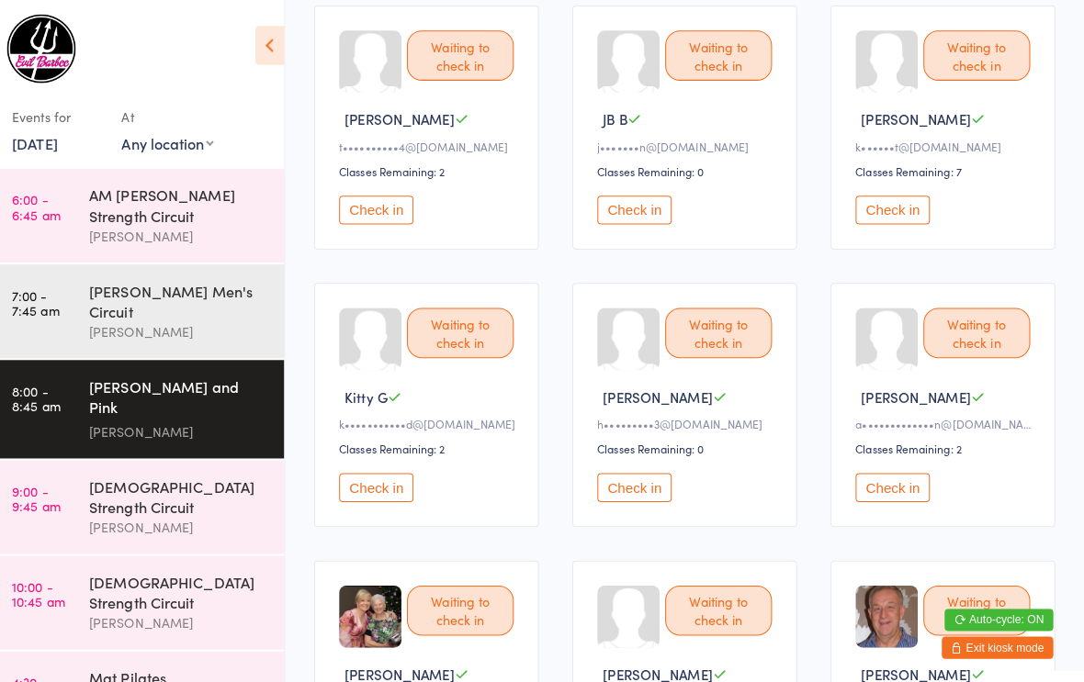
scroll to position [489, 0]
click at [642, 496] on button "Check in" at bounding box center [638, 481] width 73 height 28
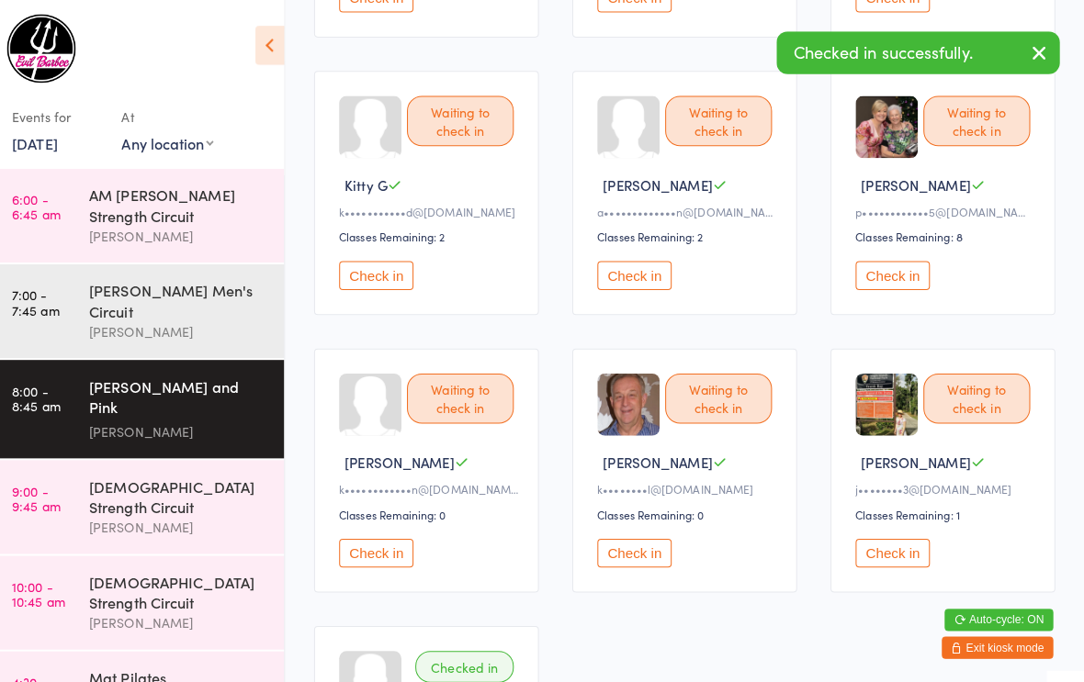
scroll to position [698, 0]
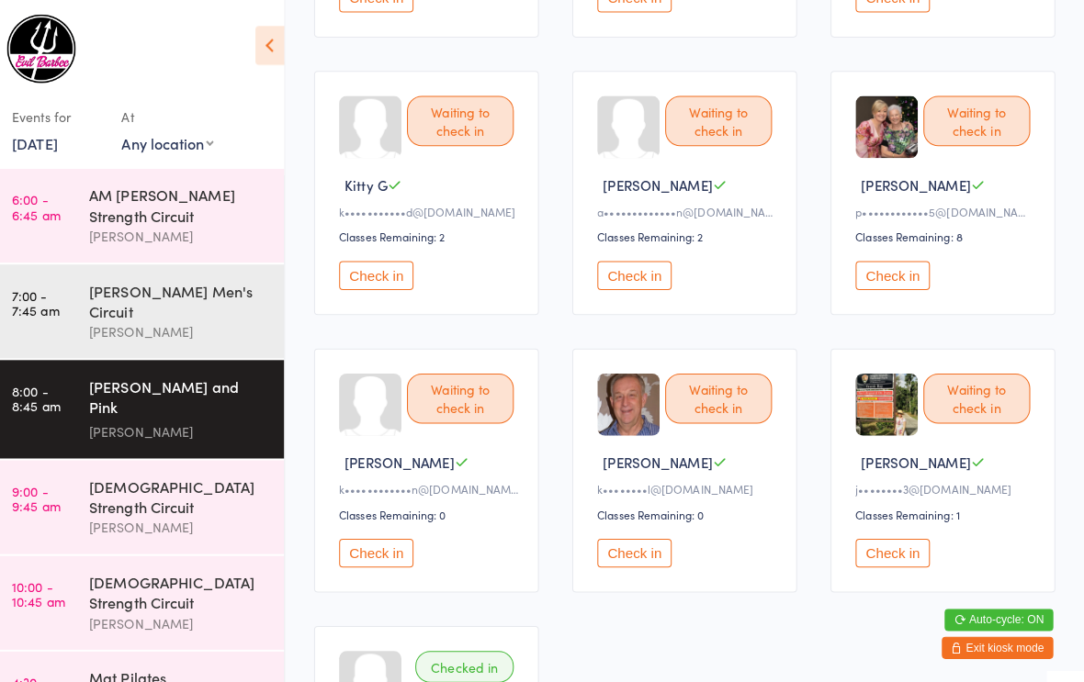
click at [635, 561] on button "Check in" at bounding box center [638, 547] width 73 height 28
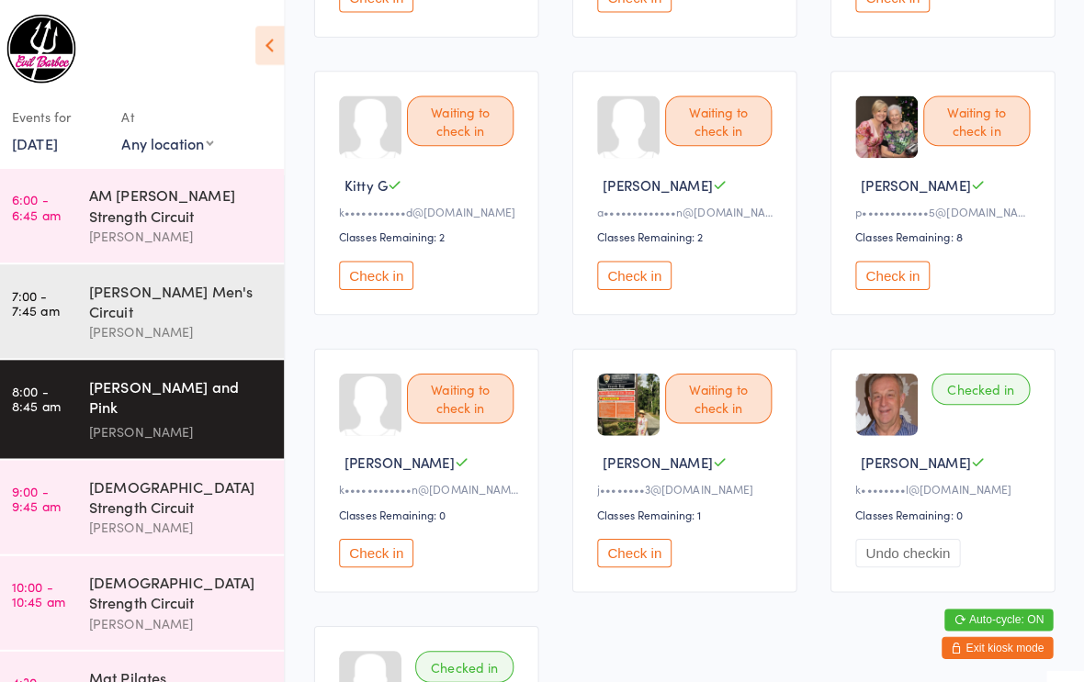
click at [634, 286] on button "Check in" at bounding box center [638, 272] width 73 height 28
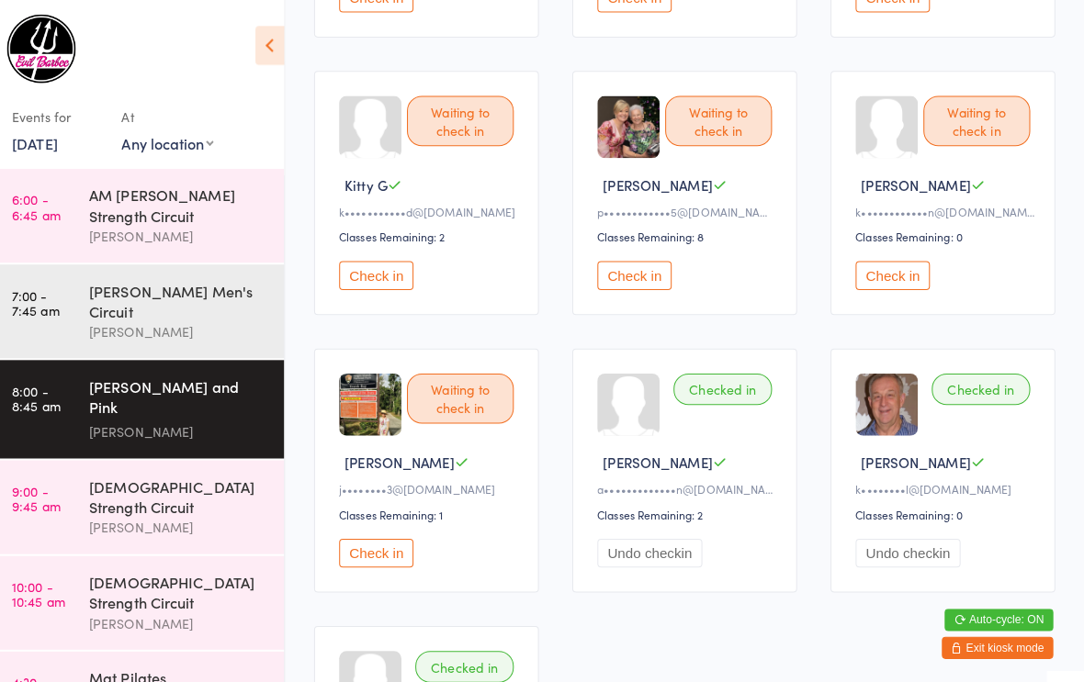
click at [69, 136] on link "[DATE]" at bounding box center [46, 141] width 45 height 20
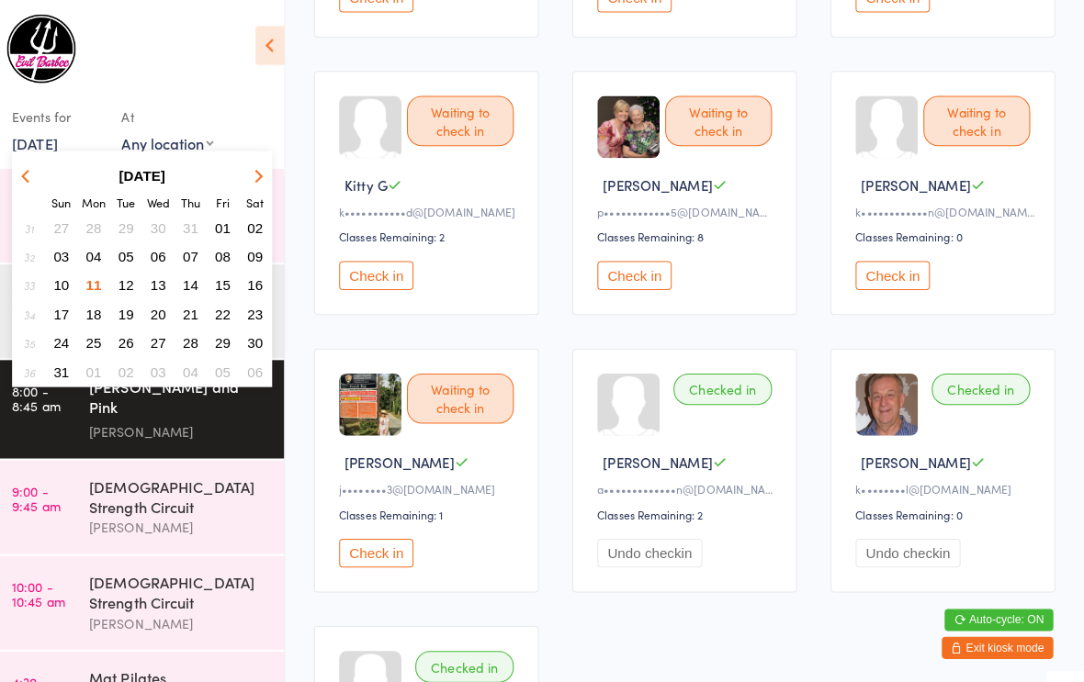
click at [225, 258] on span "08" at bounding box center [233, 254] width 16 height 16
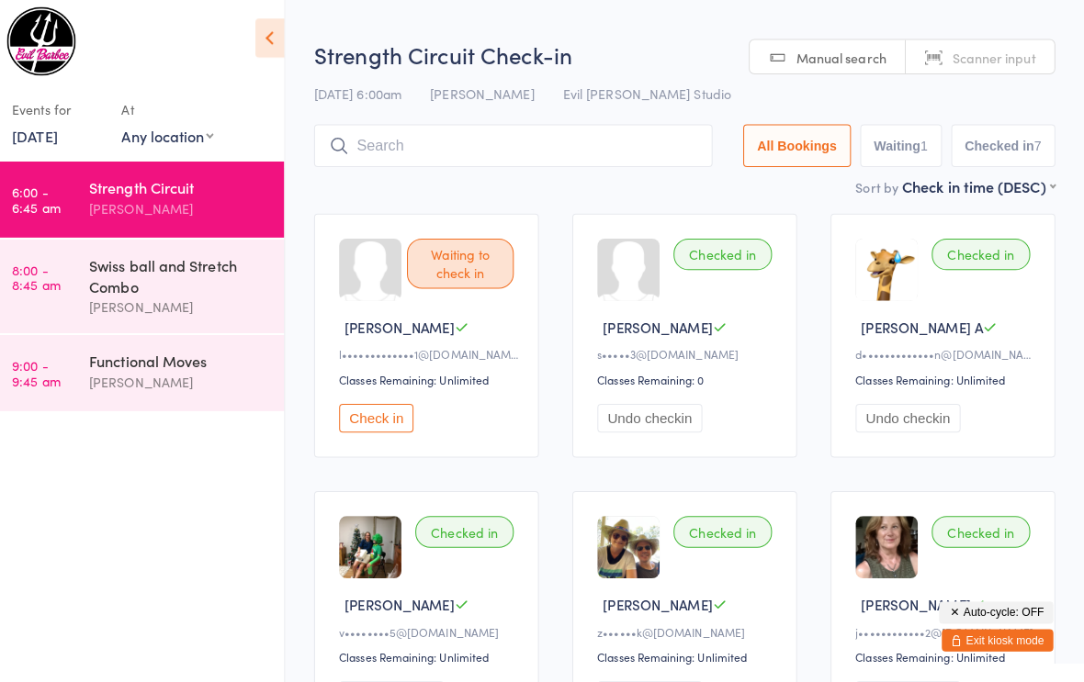
click at [43, 140] on link "[DATE]" at bounding box center [46, 141] width 45 height 20
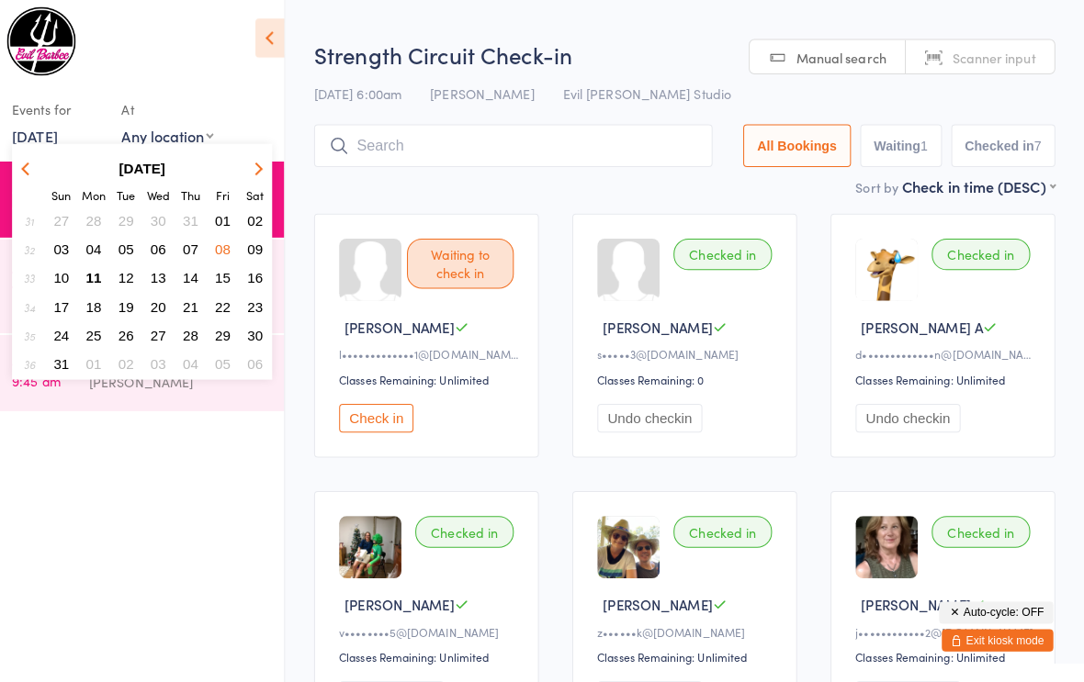
click at [225, 276] on span "15" at bounding box center [233, 283] width 16 height 16
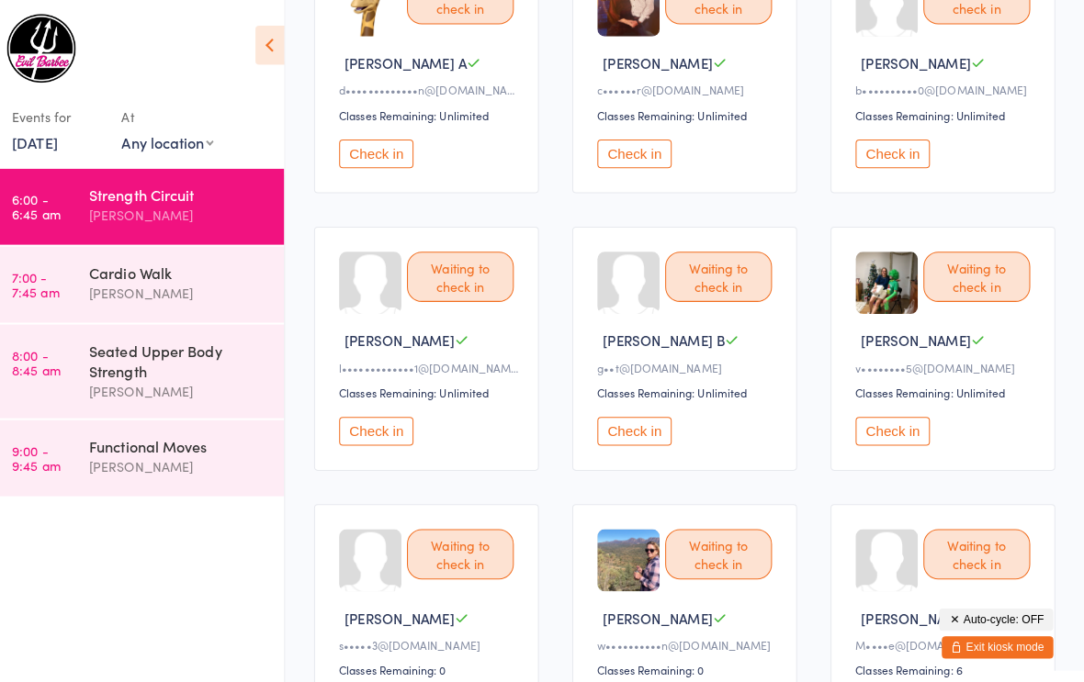
scroll to position [242, 0]
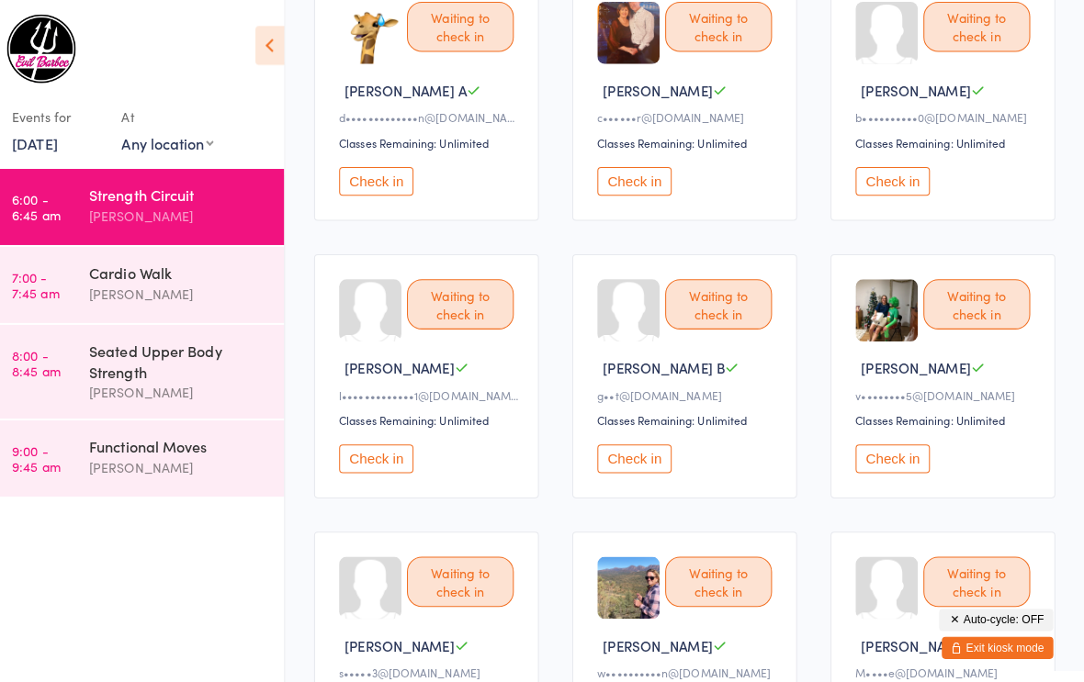
click at [39, 150] on link "[DATE]" at bounding box center [46, 141] width 45 height 20
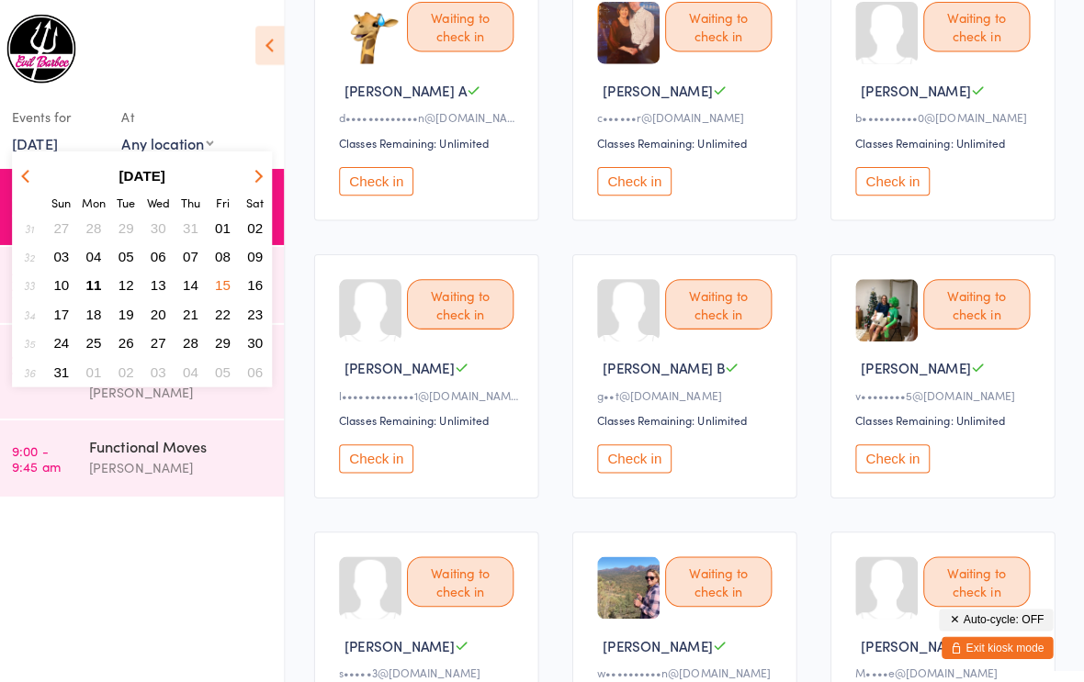
click at [97, 286] on span "11" at bounding box center [105, 283] width 16 height 16
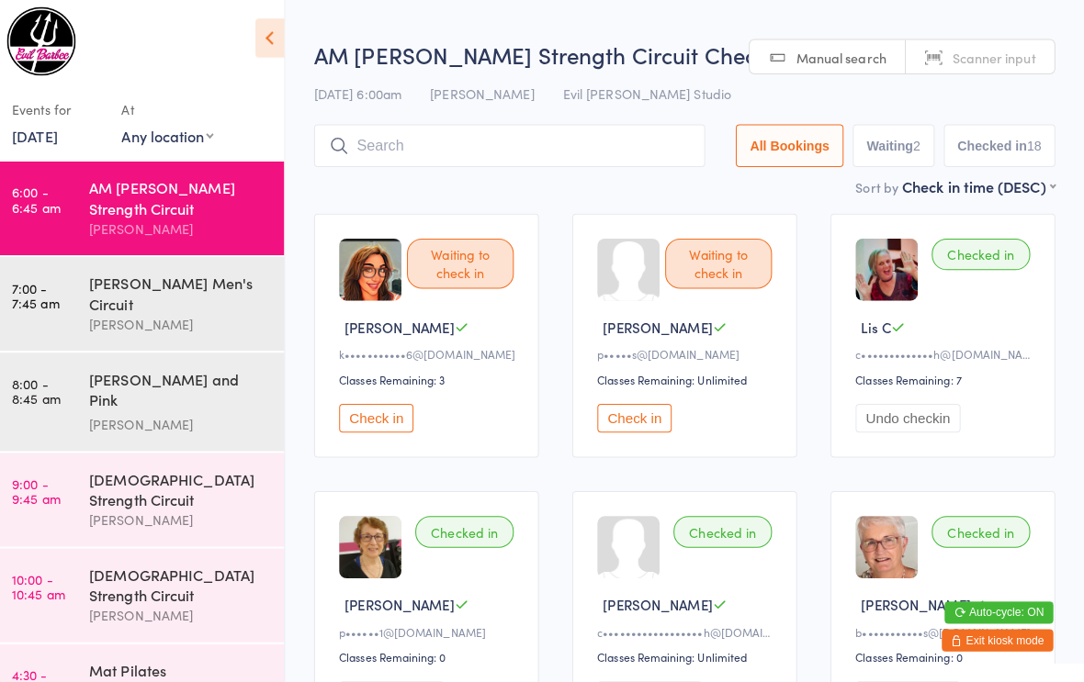
click at [132, 417] on div "[PERSON_NAME]" at bounding box center [188, 427] width 177 height 21
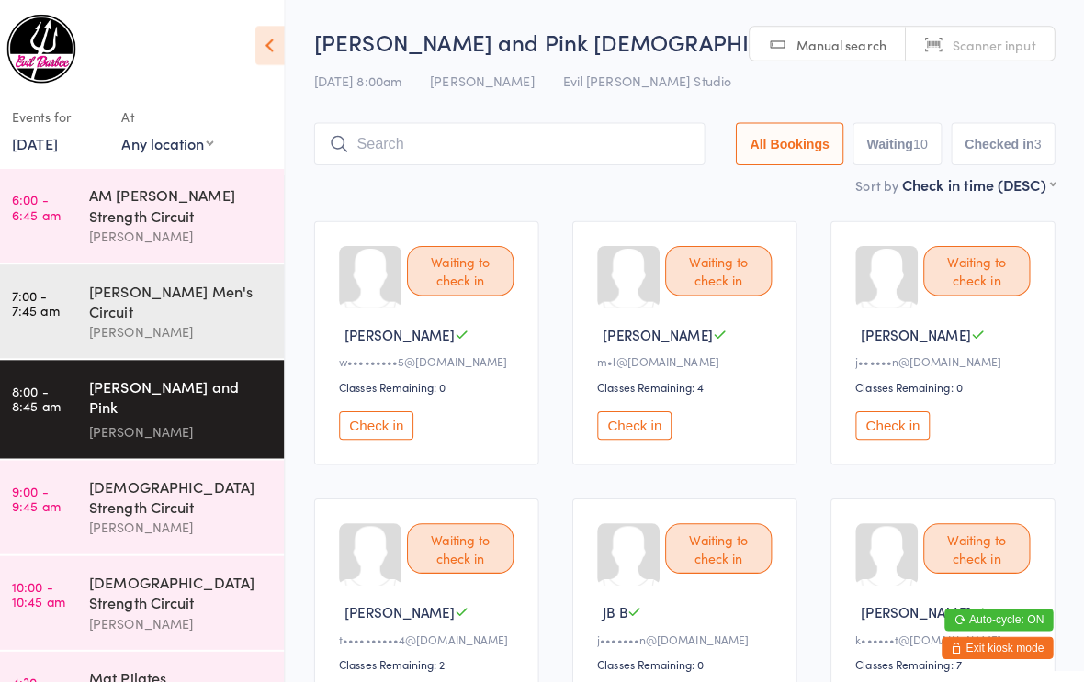
click at [456, 140] on input "search" at bounding box center [515, 142] width 387 height 42
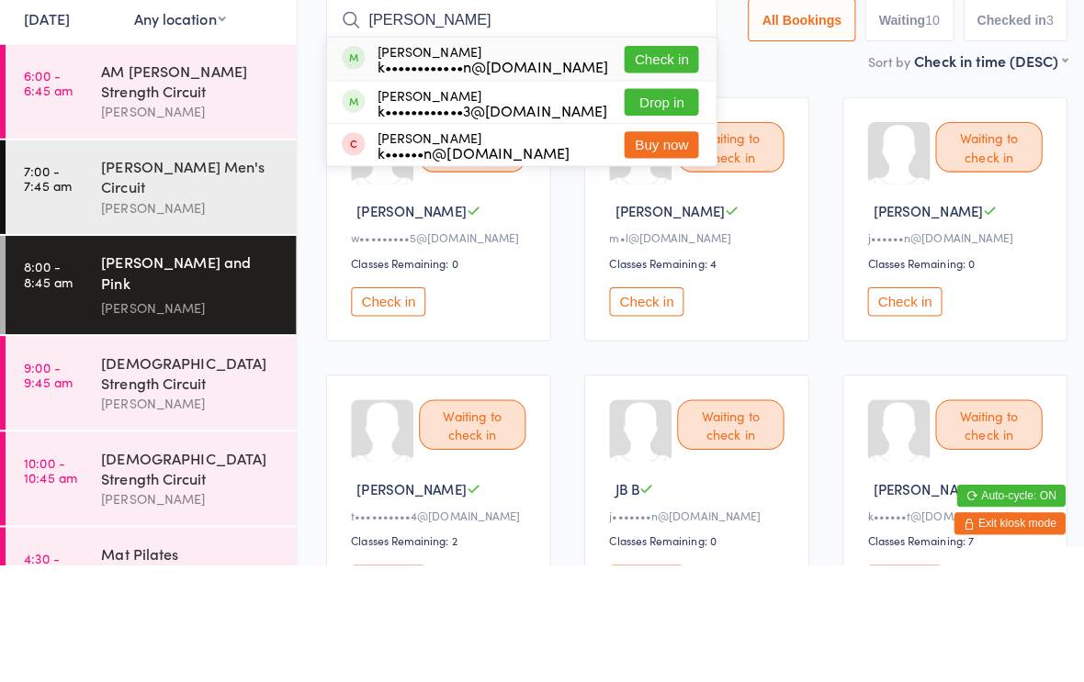
type input "[PERSON_NAME]"
click at [650, 168] on button "Check in" at bounding box center [653, 181] width 73 height 27
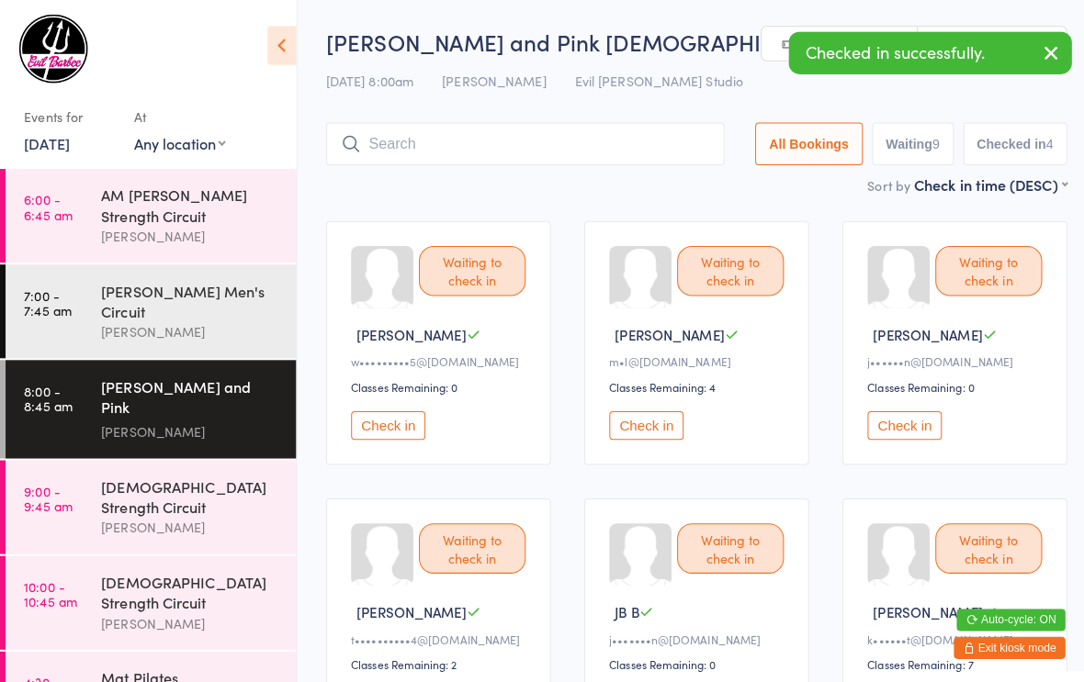
click at [878, 152] on button "Waiting 9" at bounding box center [902, 142] width 81 height 42
select select "0"
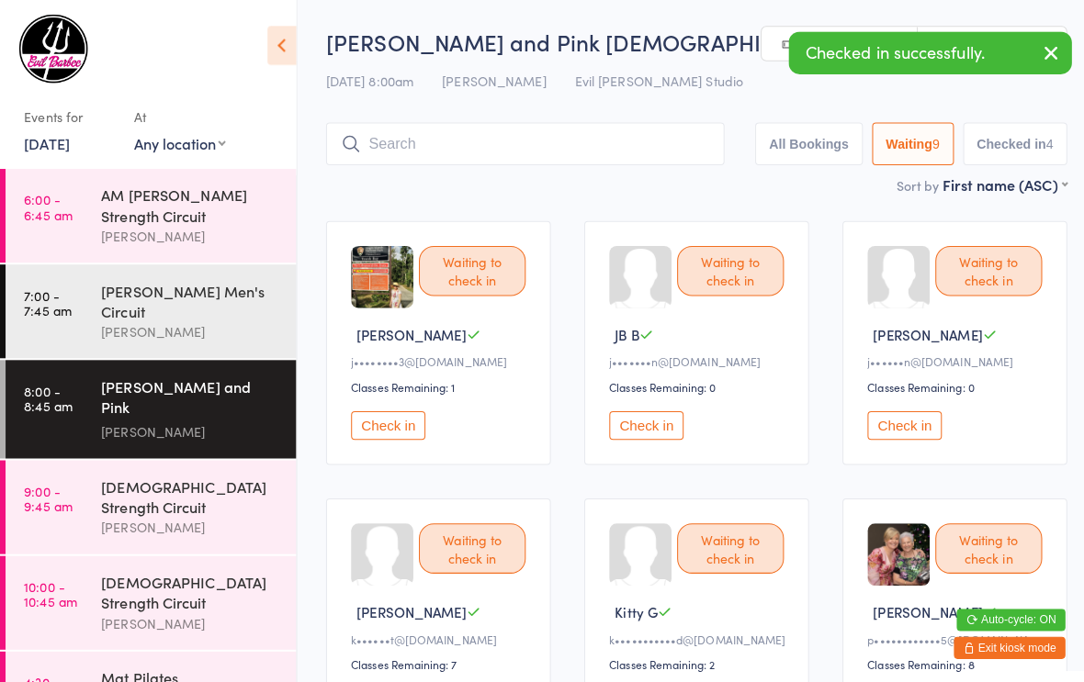
click at [996, 152] on button "Checked in 4" at bounding box center [1004, 142] width 104 height 42
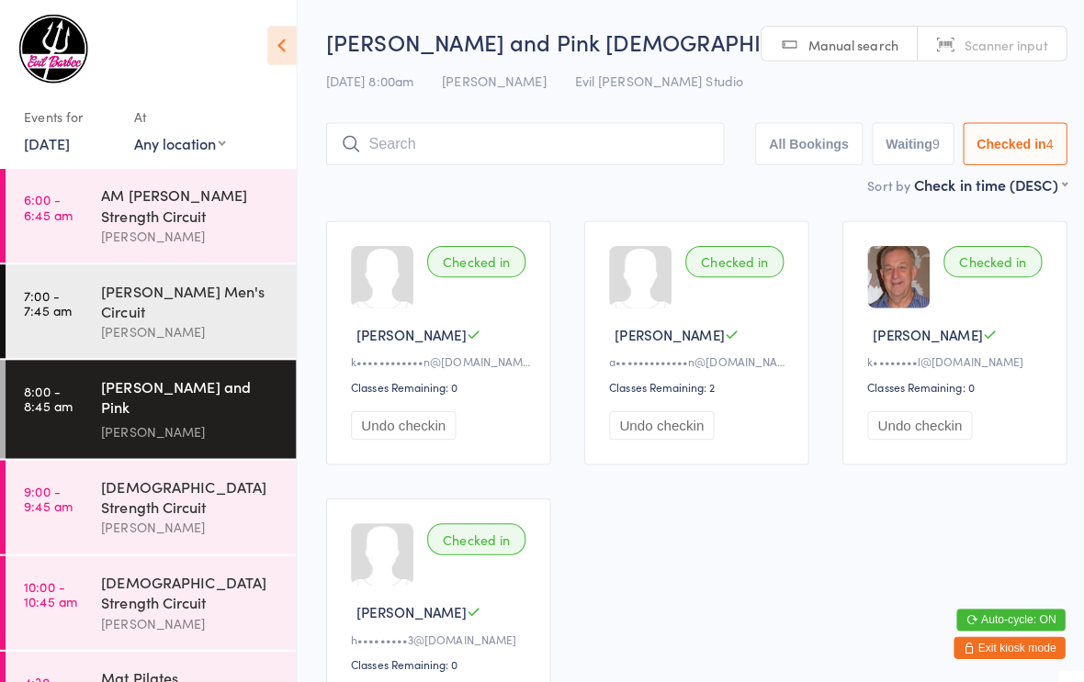
click at [899, 145] on button "Waiting 9" at bounding box center [902, 142] width 81 height 42
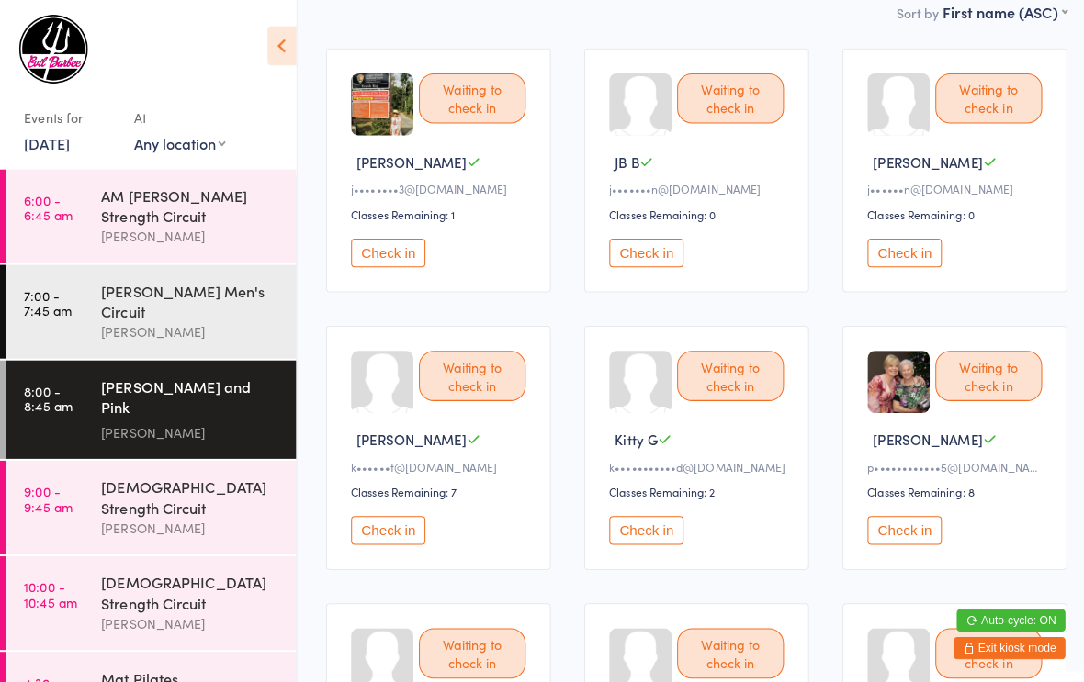
scroll to position [171, 0]
click at [900, 539] on button "Check in" at bounding box center [894, 525] width 73 height 28
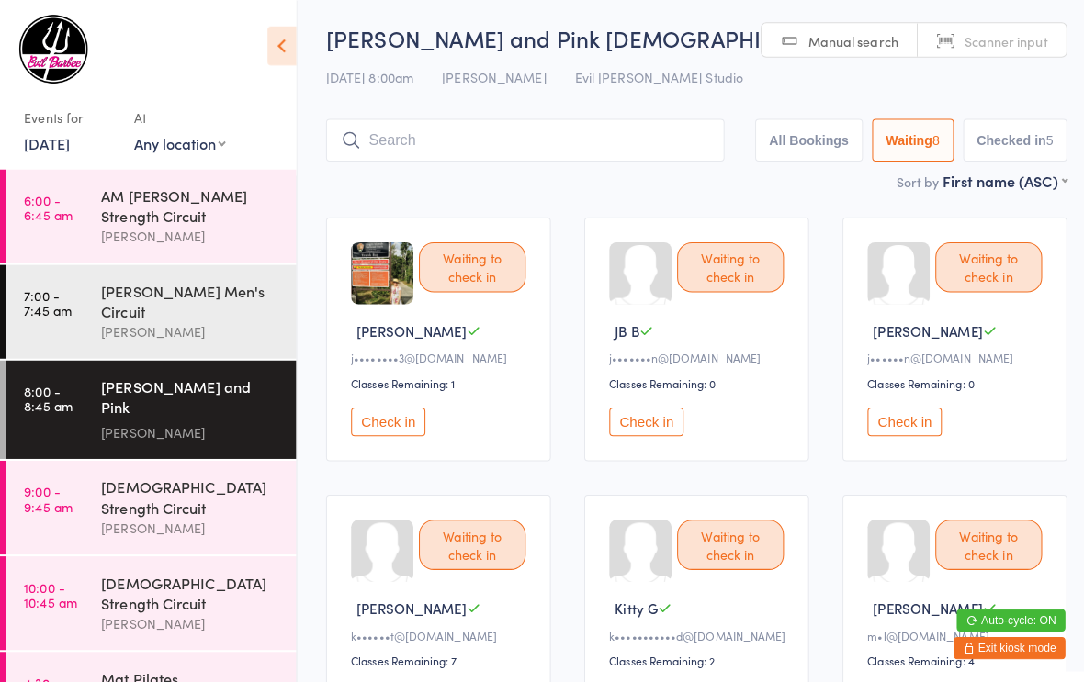
scroll to position [2, 0]
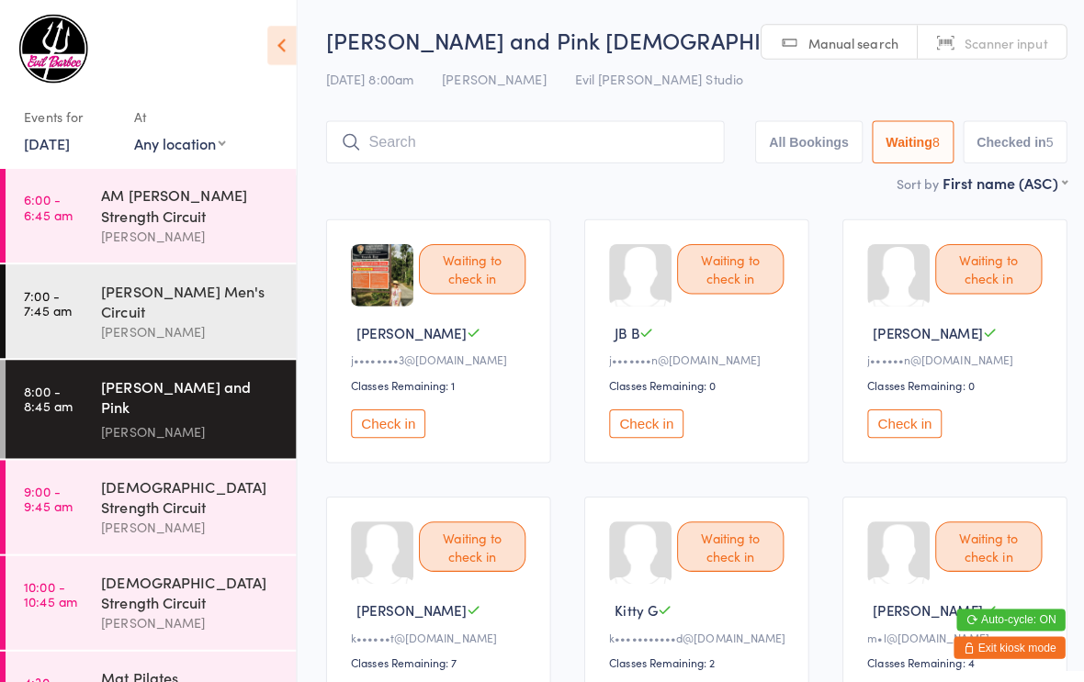
click at [270, 33] on icon at bounding box center [278, 45] width 28 height 39
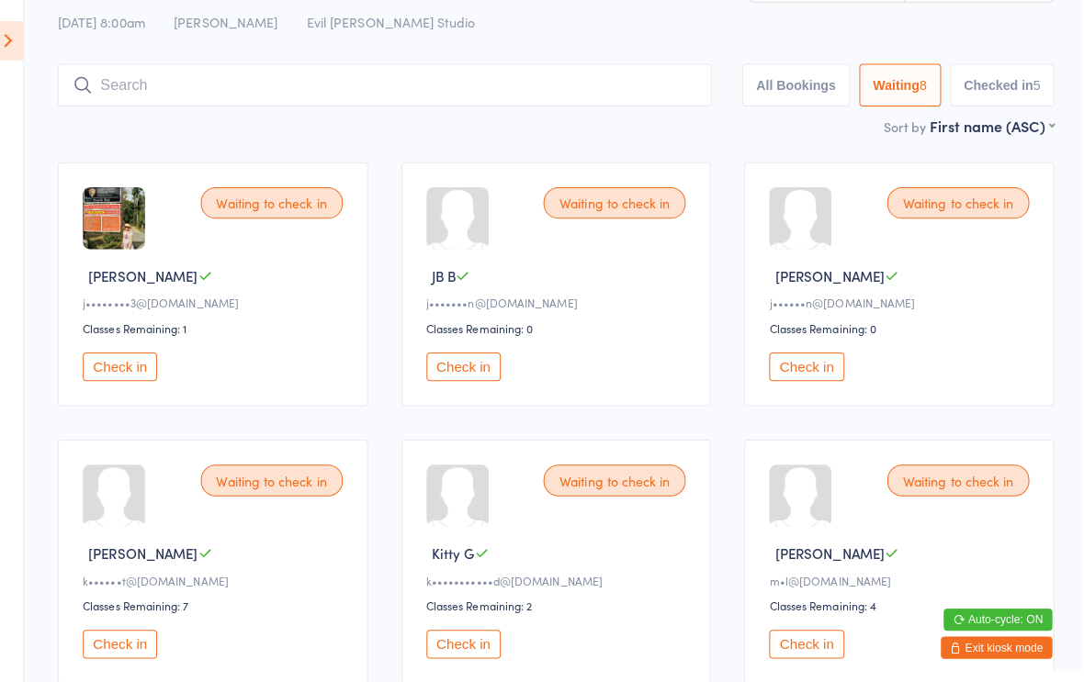
scroll to position [0, 0]
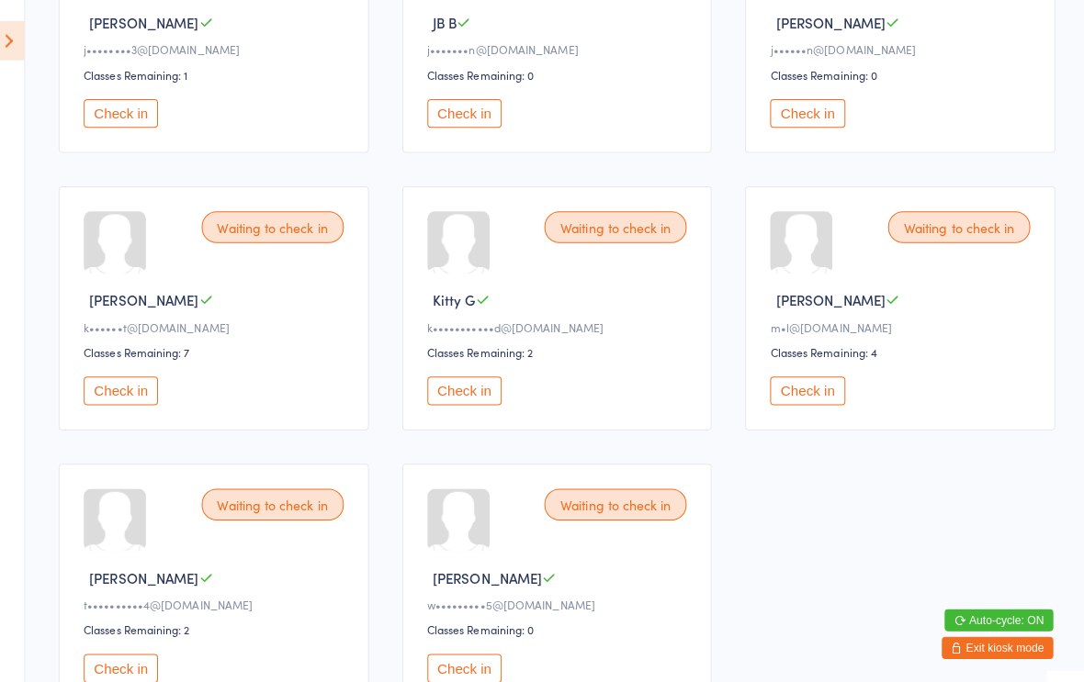
click at [101, 394] on button "Check in" at bounding box center [131, 387] width 73 height 28
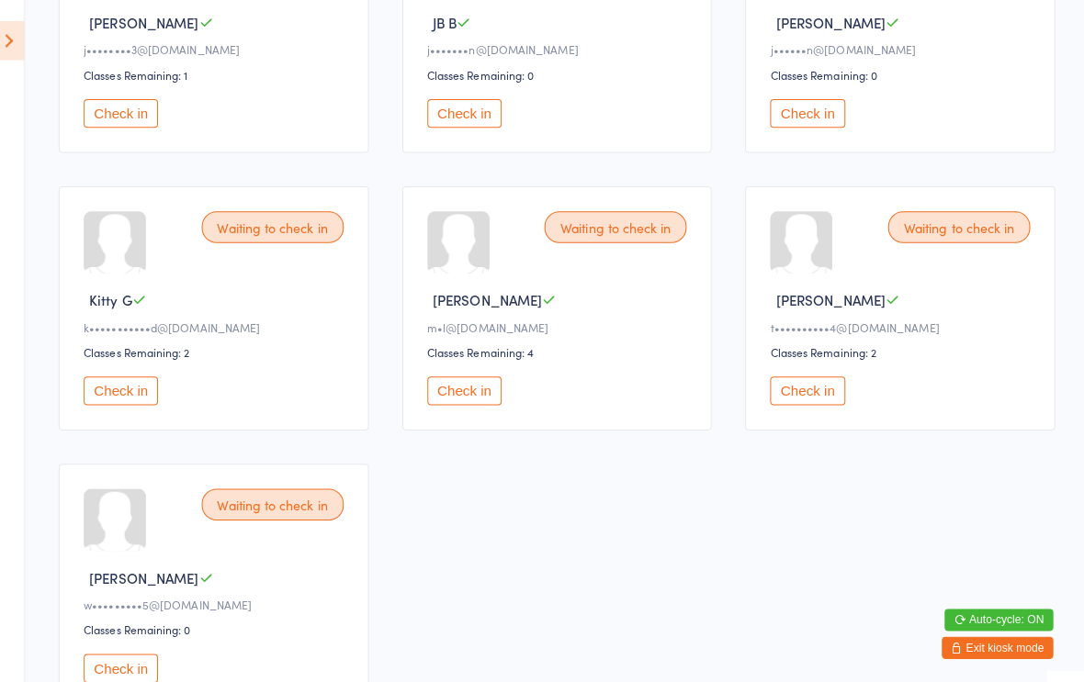
click at [794, 116] on button "Check in" at bounding box center [809, 112] width 73 height 28
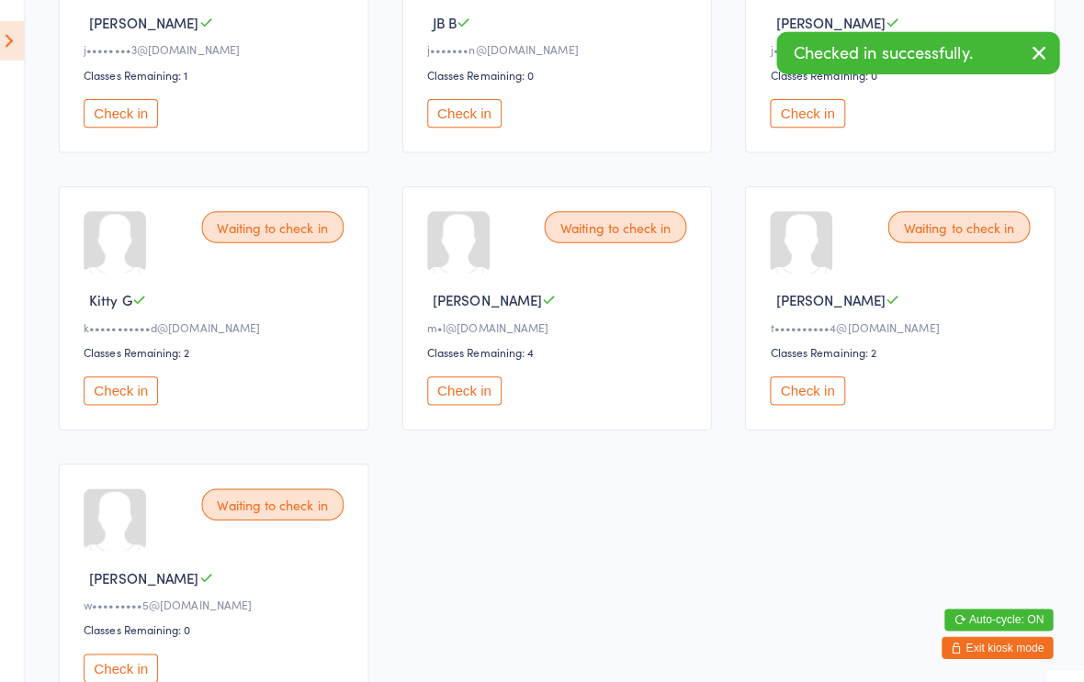
scroll to position [186, 0]
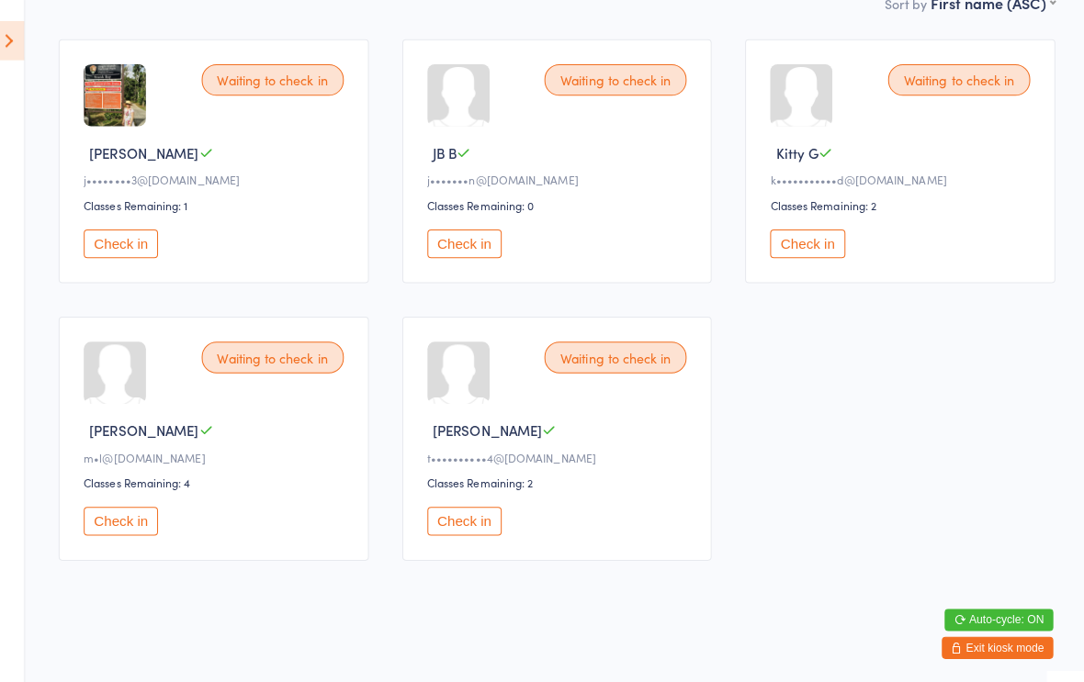
click at [780, 226] on div "Waiting to check in Kitty G k•••••••••••d@[DOMAIN_NAME] Classes Remaining: 2 Ch…" at bounding box center [901, 160] width 307 height 242
click at [802, 242] on button "Check in" at bounding box center [809, 241] width 73 height 28
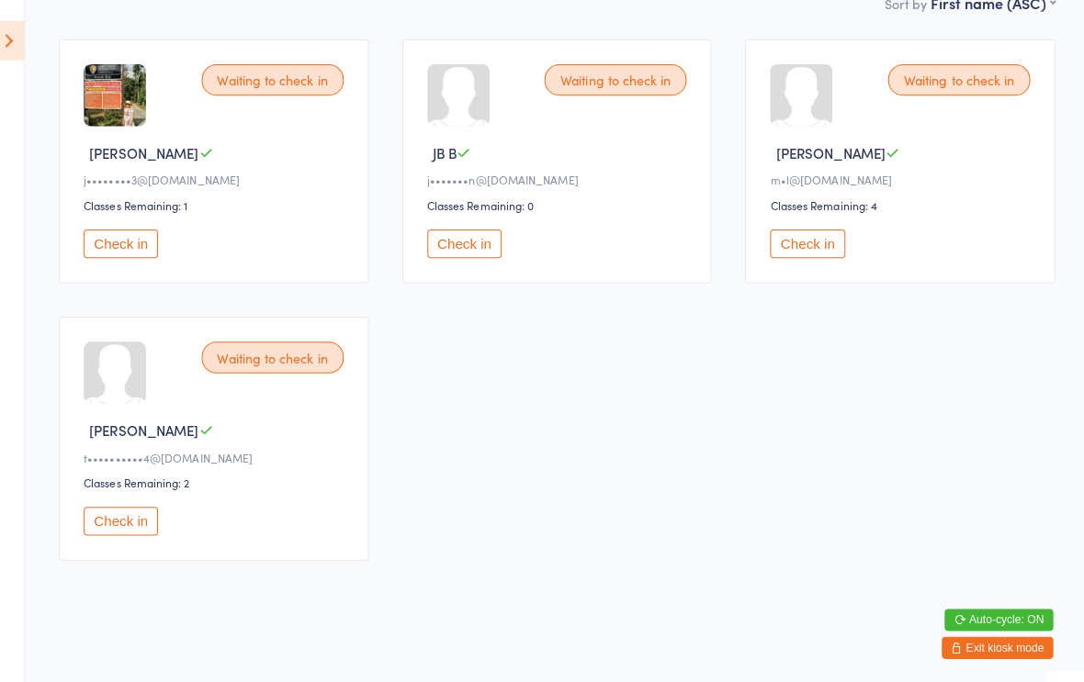
click at [105, 240] on button "Check in" at bounding box center [131, 241] width 73 height 28
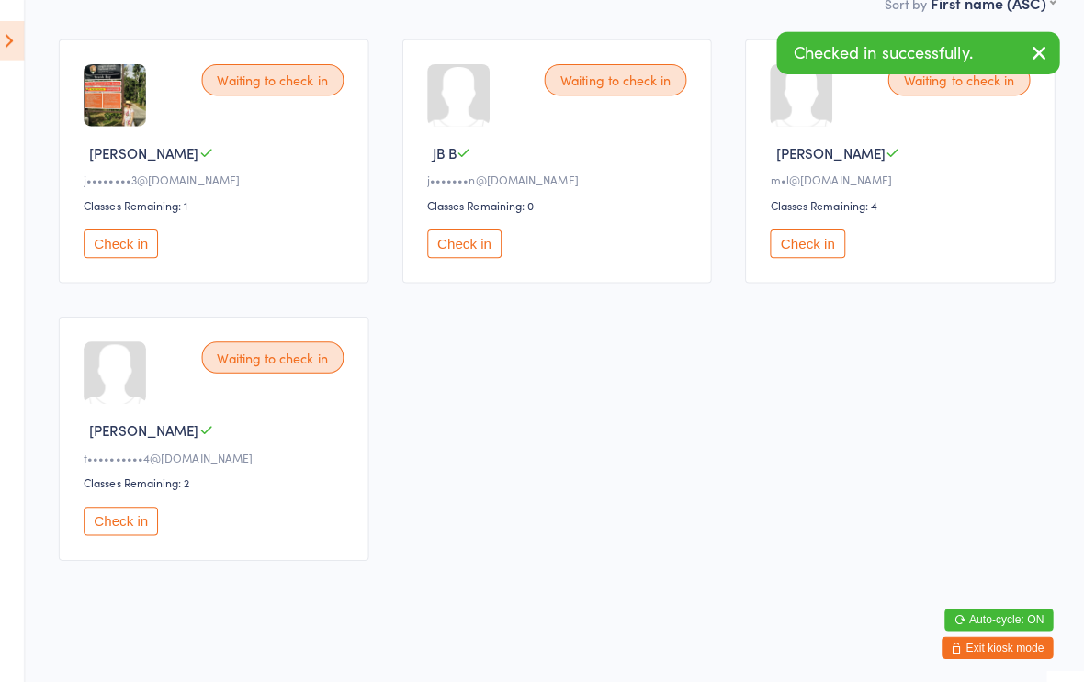
scroll to position [0, 0]
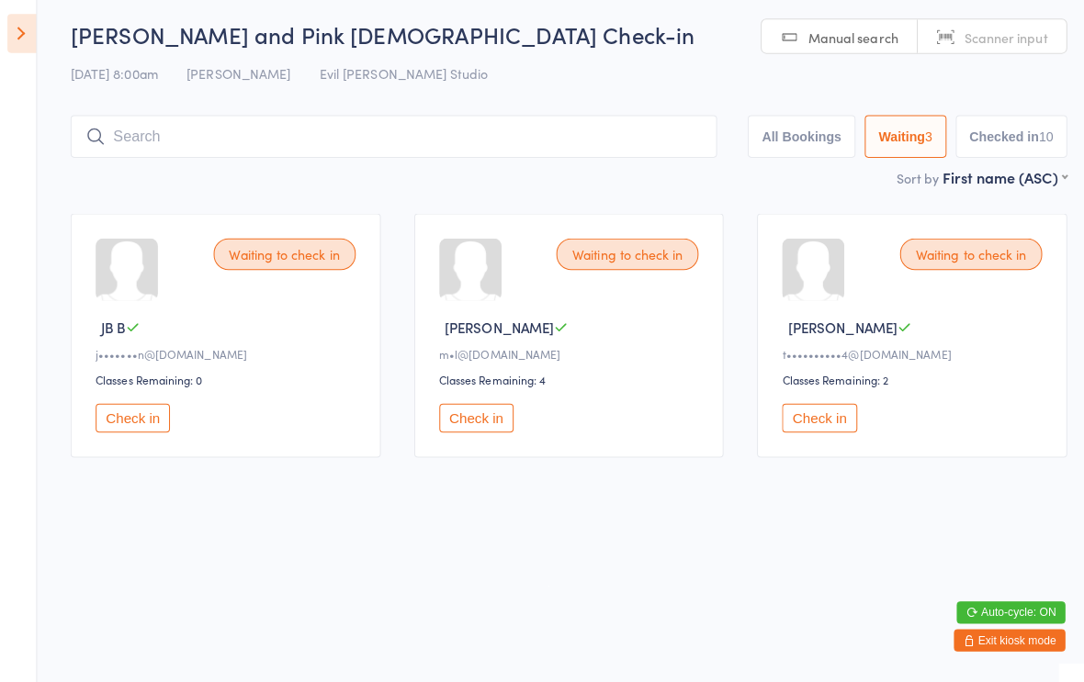
click at [464, 411] on button "Check in" at bounding box center [470, 421] width 73 height 28
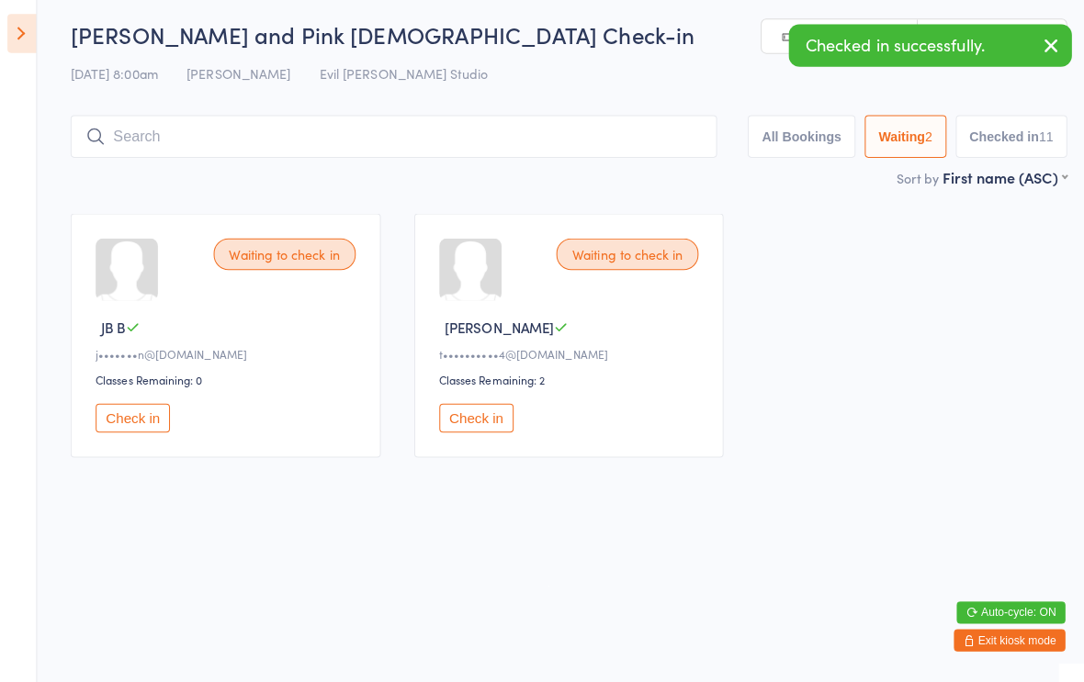
click at [1016, 130] on button "Checked in 11" at bounding box center [1000, 142] width 110 height 42
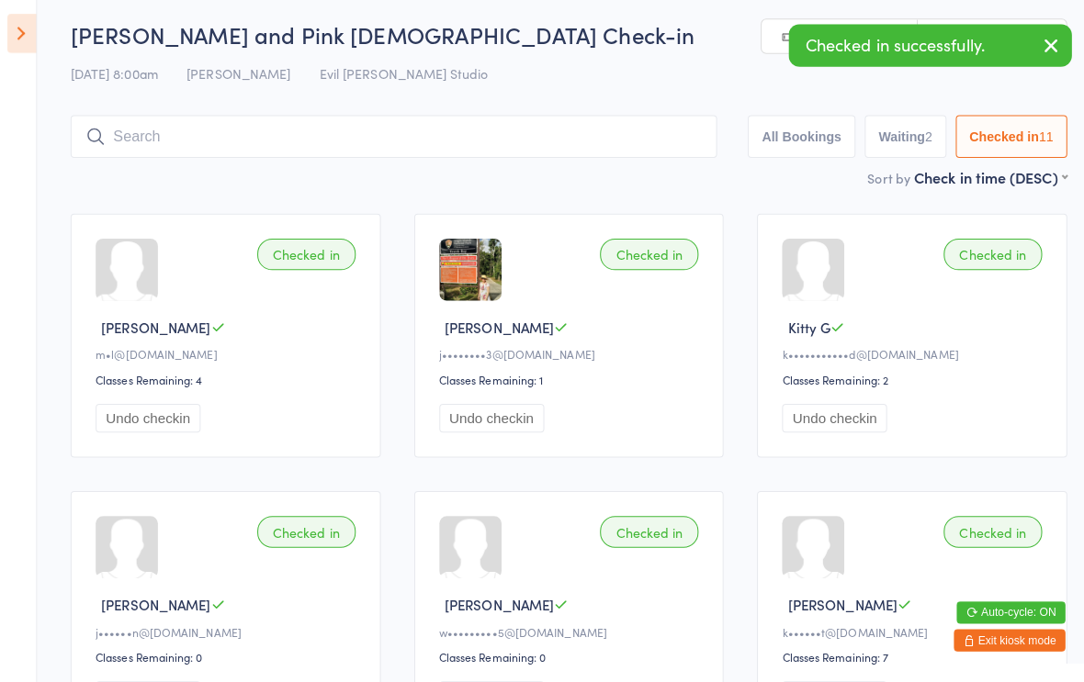
click at [891, 133] on button "Waiting 2" at bounding box center [895, 142] width 81 height 42
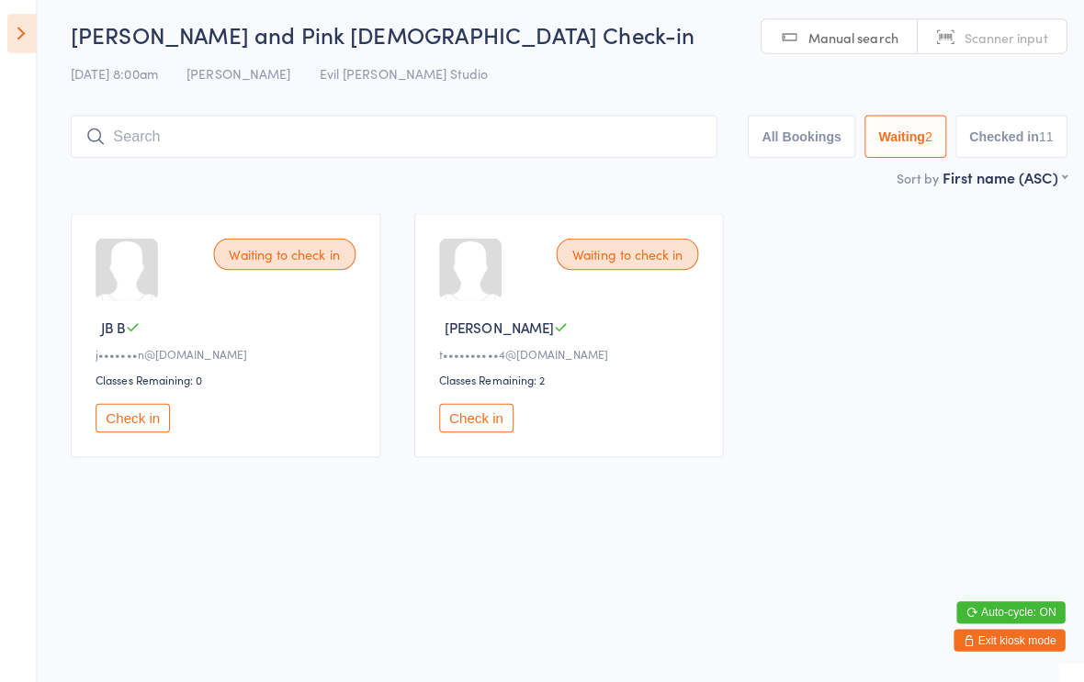
click at [471, 428] on button "Check in" at bounding box center [470, 421] width 73 height 28
